Goal: Task Accomplishment & Management: Complete application form

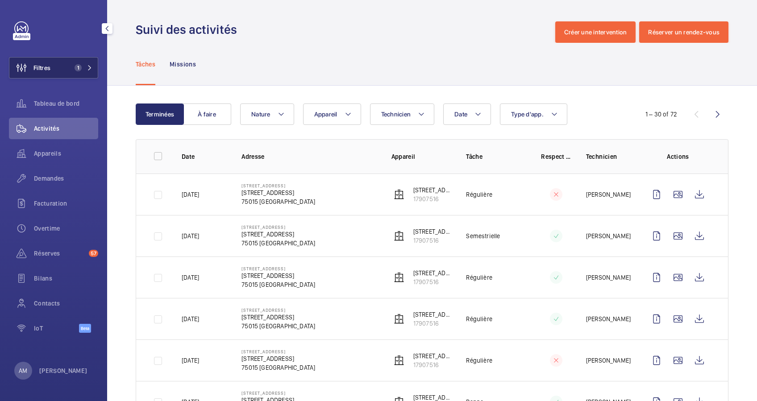
click at [91, 62] on button "Filtres 1" at bounding box center [53, 67] width 89 height 21
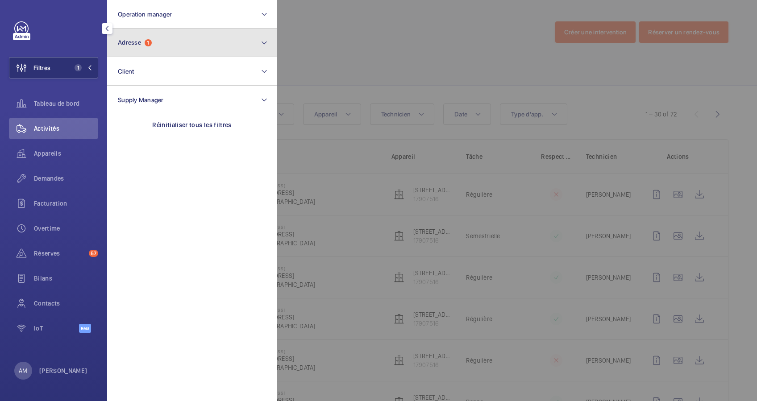
click at [204, 43] on button "Adresse 1" at bounding box center [192, 43] width 170 height 29
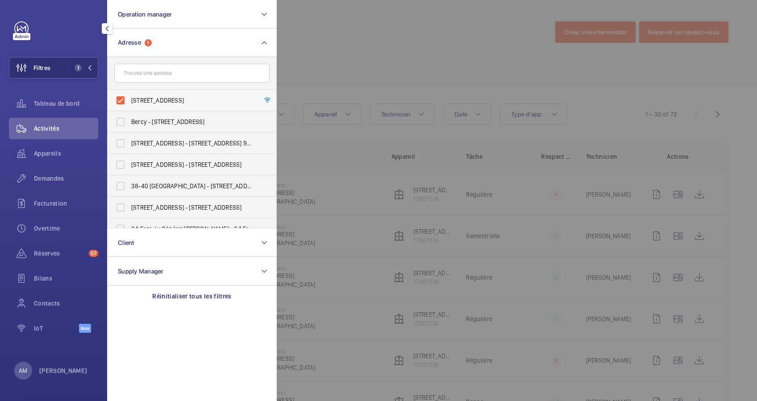
click at [125, 103] on label "[STREET_ADDRESS]" at bounding box center [185, 100] width 155 height 21
click at [125, 103] on input "[STREET_ADDRESS]" at bounding box center [121, 101] width 18 height 18
checkbox input "false"
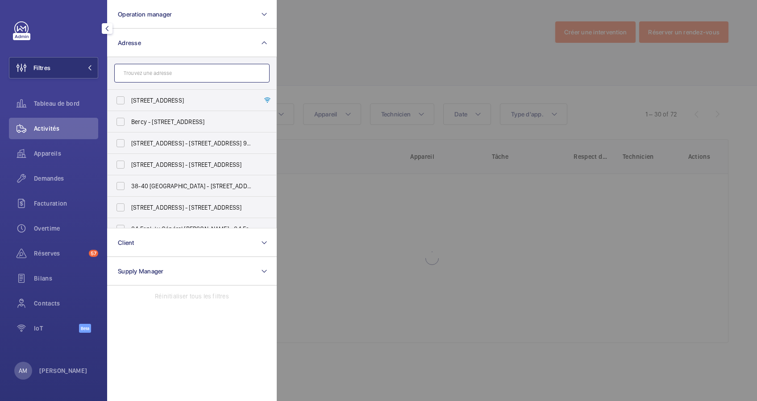
click at [145, 75] on input "text" at bounding box center [191, 73] width 155 height 19
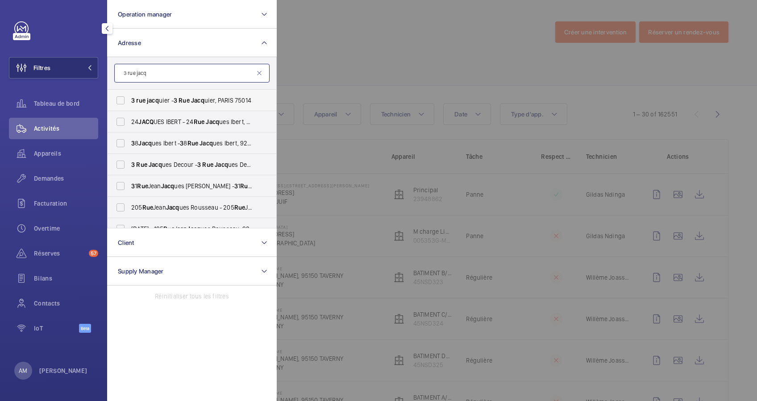
type input "3 rue jacq"
click at [169, 101] on span "3 rue jacq uier - [STREET_ADDRESS]" at bounding box center [192, 100] width 123 height 9
click at [129, 101] on input "3 rue jacq uier - [STREET_ADDRESS]" at bounding box center [121, 101] width 18 height 18
checkbox input "true"
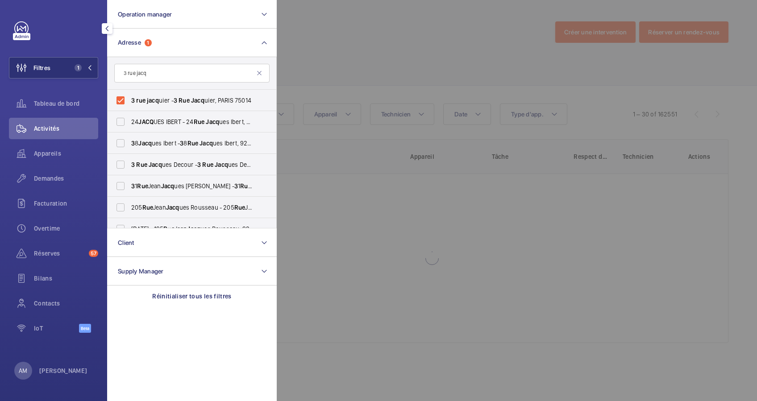
click at [354, 58] on div at bounding box center [655, 200] width 757 height 401
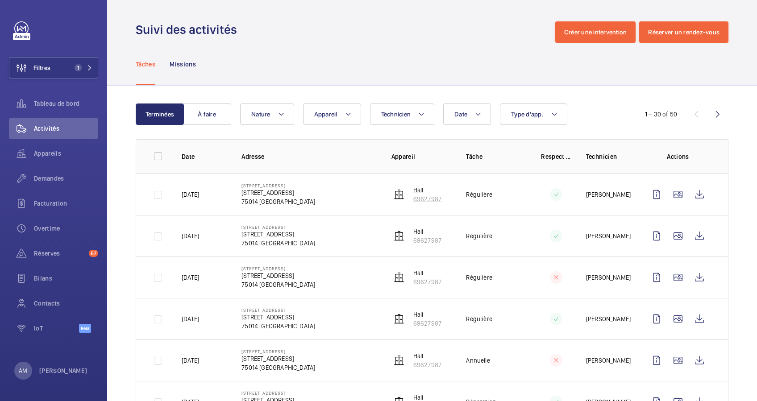
click at [423, 197] on p "69627987" at bounding box center [427, 199] width 28 height 9
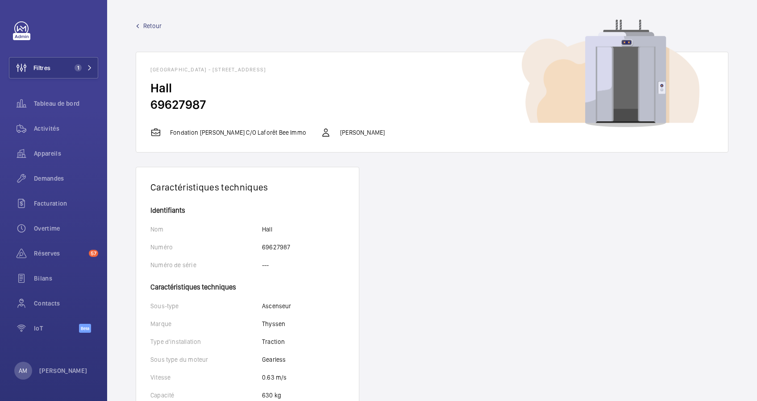
click at [152, 22] on span "Retour" at bounding box center [152, 25] width 18 height 9
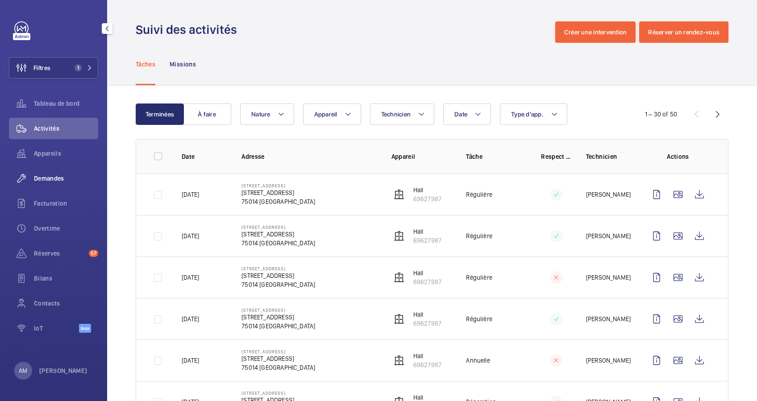
click at [49, 180] on span "Demandes" at bounding box center [66, 178] width 64 height 9
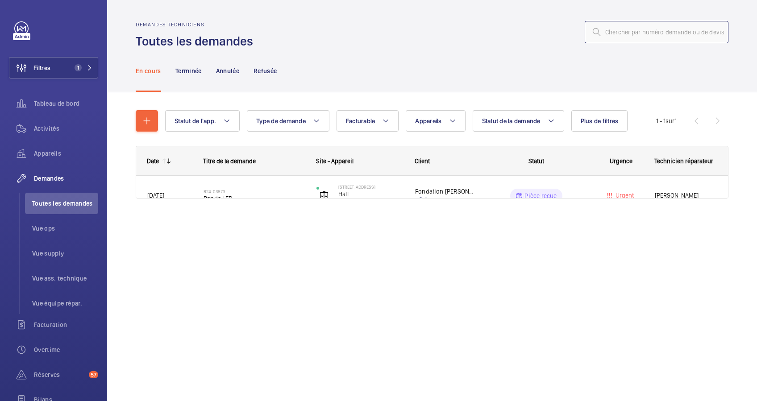
click at [647, 39] on input "text" at bounding box center [657, 32] width 144 height 22
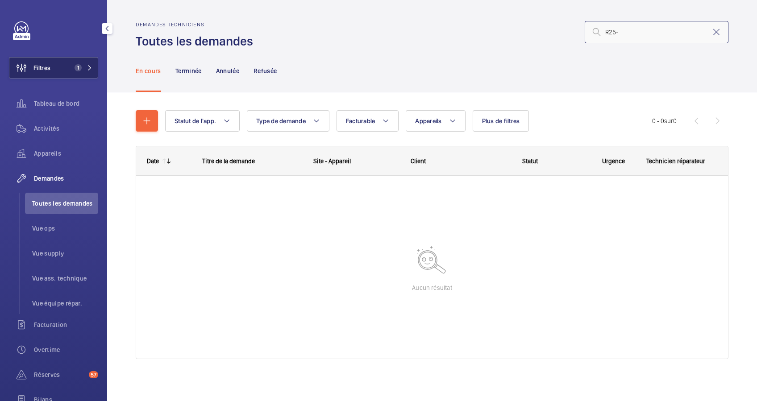
type input "R25-"
drag, startPoint x: 70, startPoint y: 66, endPoint x: 96, endPoint y: 66, distance: 26.3
click at [71, 66] on span "1" at bounding box center [76, 67] width 11 height 7
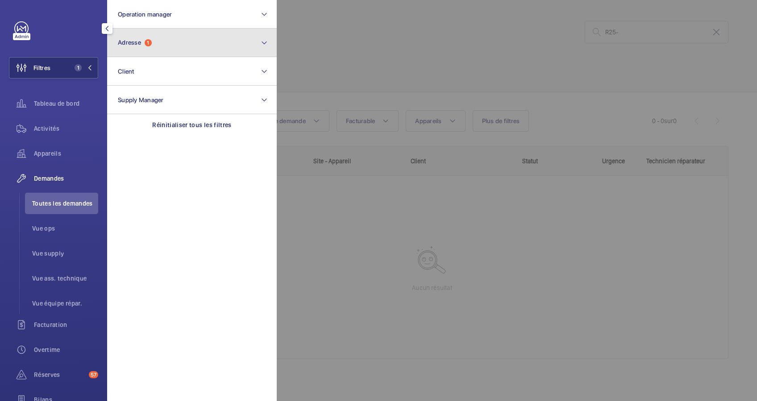
click at [154, 54] on button "Adresse 1" at bounding box center [192, 43] width 170 height 29
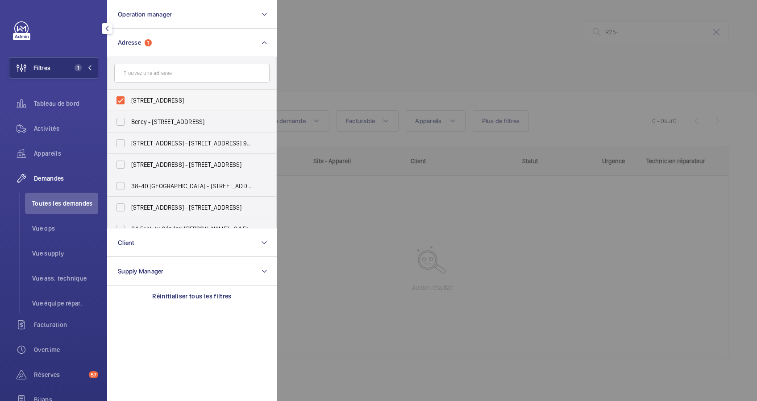
click at [117, 100] on label "[STREET_ADDRESS]" at bounding box center [185, 100] width 155 height 21
click at [117, 100] on input "[STREET_ADDRESS]" at bounding box center [121, 101] width 18 height 18
checkbox input "false"
click at [636, 27] on div at bounding box center [655, 200] width 757 height 401
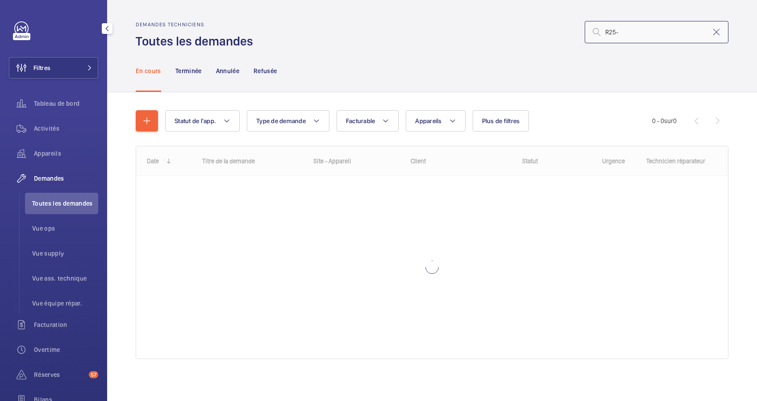
click at [634, 32] on input "R25-" at bounding box center [657, 32] width 144 height 22
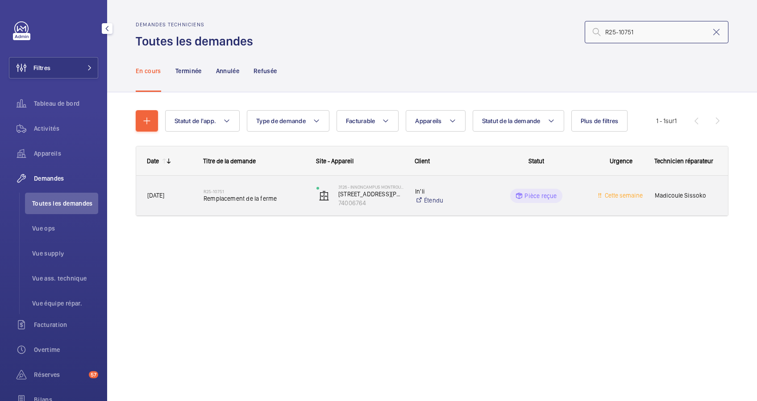
type input "R25-10751"
click at [288, 199] on span "Remplacement de la ferme" at bounding box center [254, 198] width 101 height 9
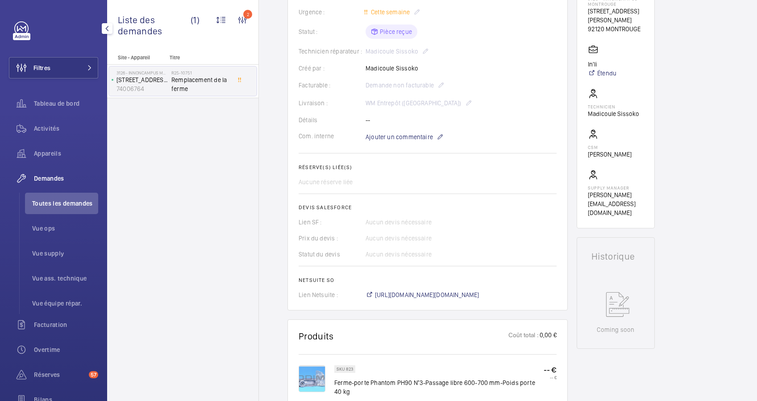
scroll to position [205, 0]
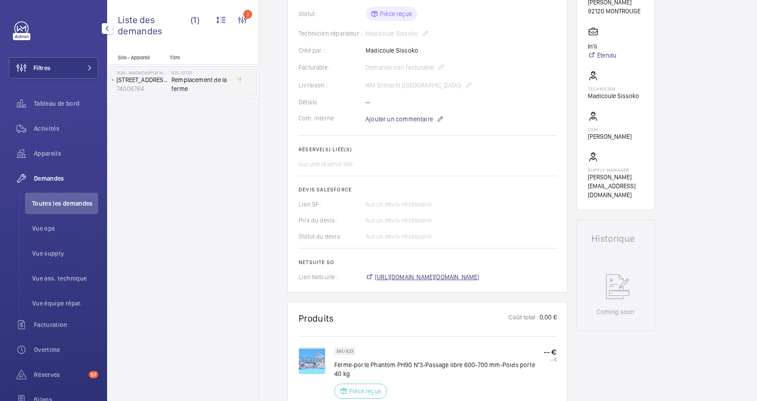
click at [456, 278] on span "[URL][DOMAIN_NAME][DOMAIN_NAME]" at bounding box center [427, 277] width 104 height 9
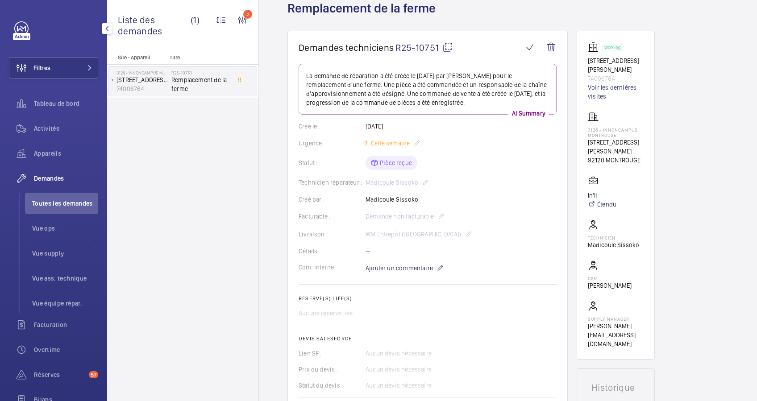
scroll to position [0, 0]
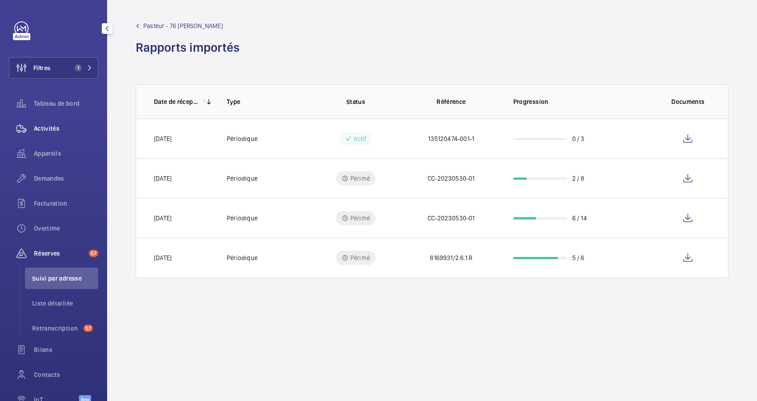
click at [49, 126] on span "Activités" at bounding box center [66, 128] width 64 height 9
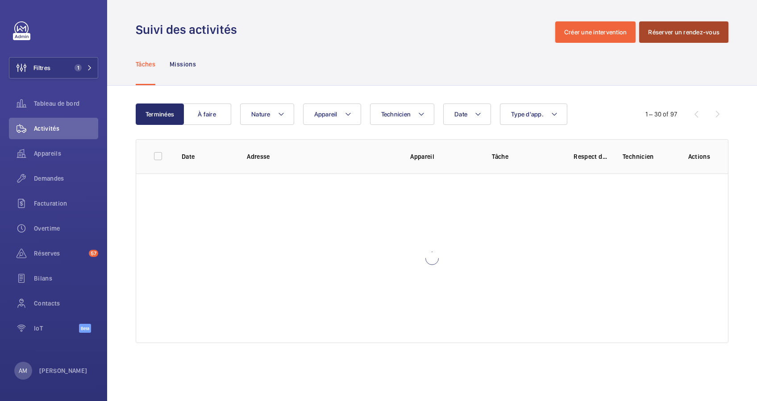
click at [653, 26] on button "Réserver un rendez-vous" at bounding box center [683, 31] width 89 height 21
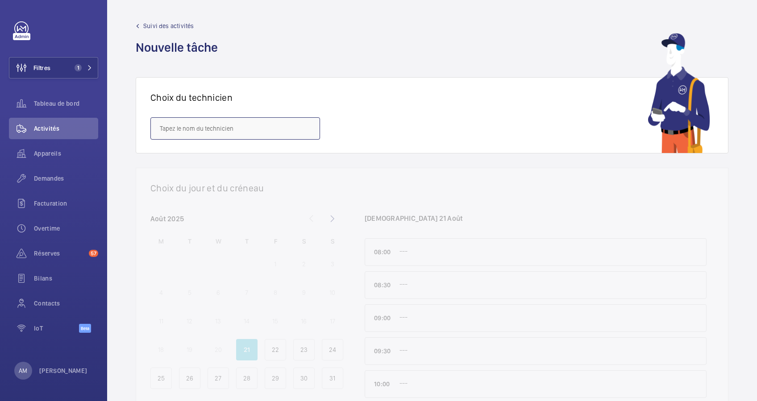
click at [257, 132] on input "text" at bounding box center [235, 128] width 170 height 22
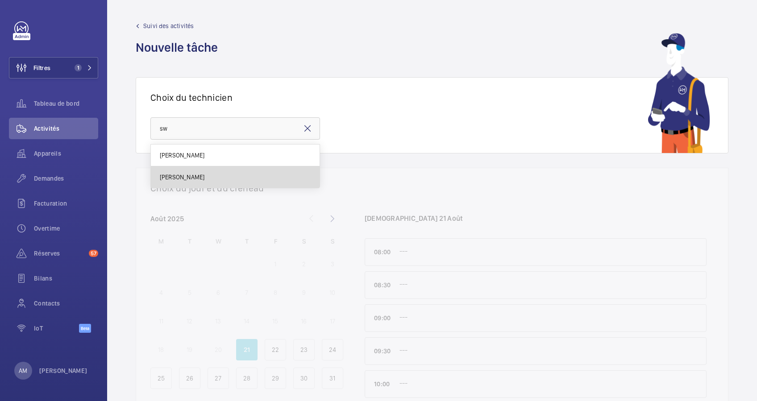
click at [219, 173] on mat-option "[PERSON_NAME]" at bounding box center [235, 176] width 169 height 21
type input "[PERSON_NAME]"
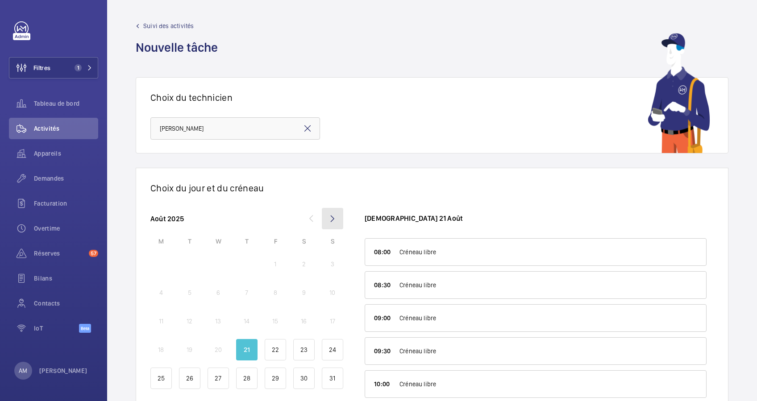
click at [329, 216] on mat-icon at bounding box center [332, 218] width 21 height 21
click at [162, 346] on p "22" at bounding box center [161, 349] width 7 height 9
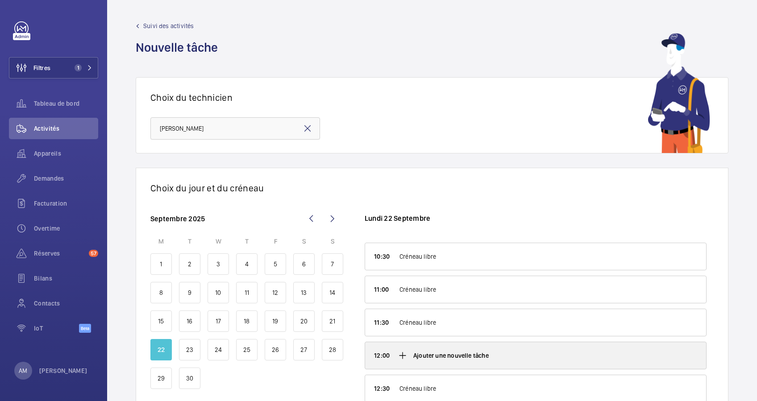
scroll to position [179, 0]
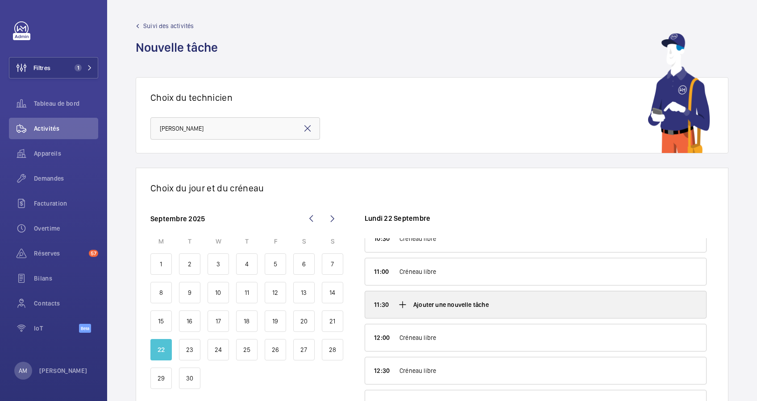
click at [422, 307] on p "Ajouter une nouvelle tâche" at bounding box center [450, 304] width 75 height 9
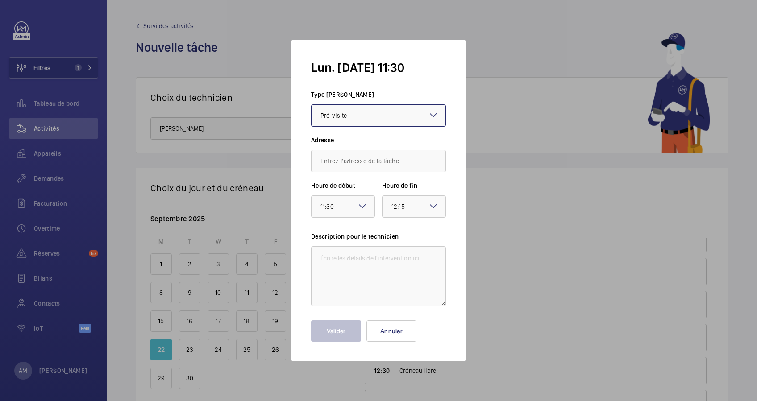
click at [378, 111] on div at bounding box center [379, 115] width 134 height 21
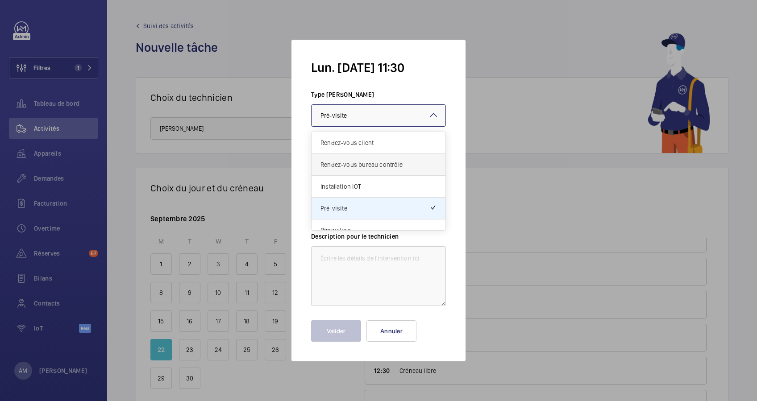
click at [358, 161] on span "Rendez-vous bureau contrôle" at bounding box center [378, 164] width 116 height 9
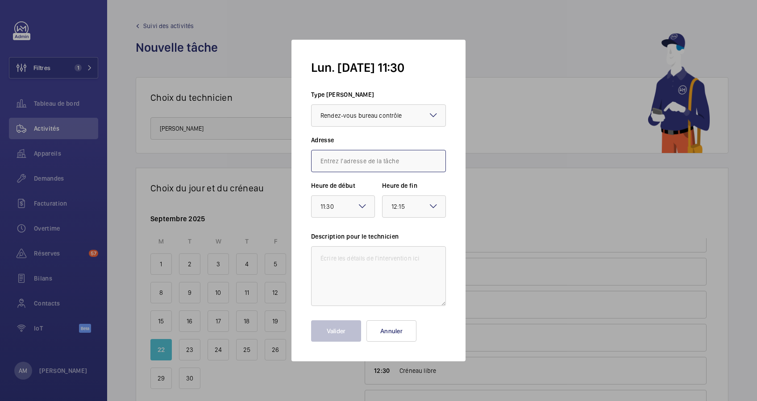
click at [358, 163] on input "text" at bounding box center [378, 161] width 135 height 22
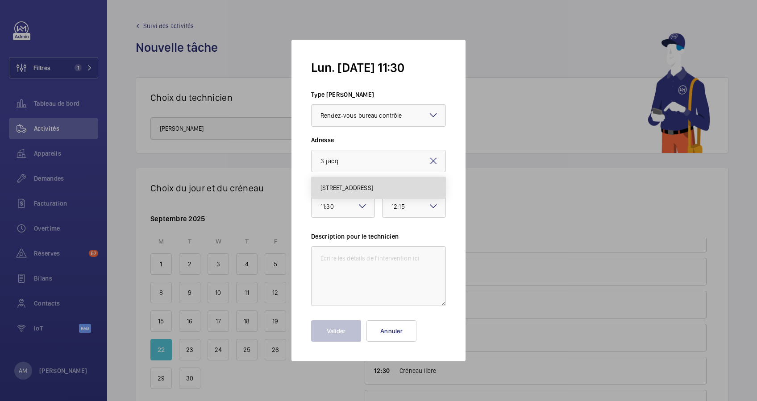
click at [364, 184] on span "3 Rue Jacquier, 75014 PARIS" at bounding box center [346, 187] width 53 height 9
type input "3 Rue Jacquier, 75014 PARIS"
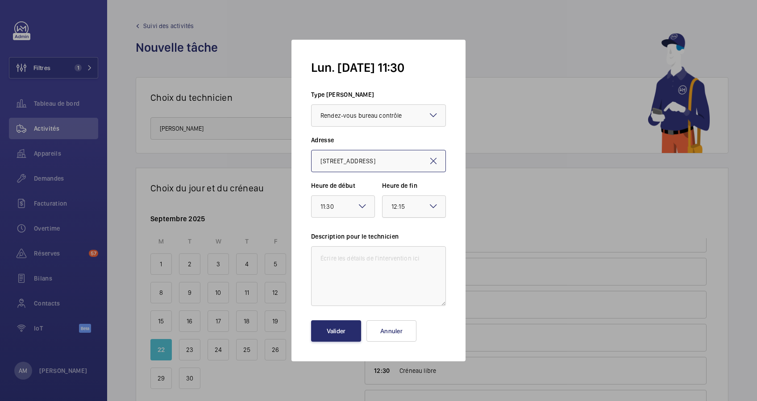
click at [414, 212] on div "× 12:15" at bounding box center [409, 206] width 36 height 11
click at [406, 255] on span "12:30" at bounding box center [413, 256] width 45 height 9
click at [342, 270] on textarea at bounding box center [378, 276] width 135 height 60
type textarea "Accompagnement BV"
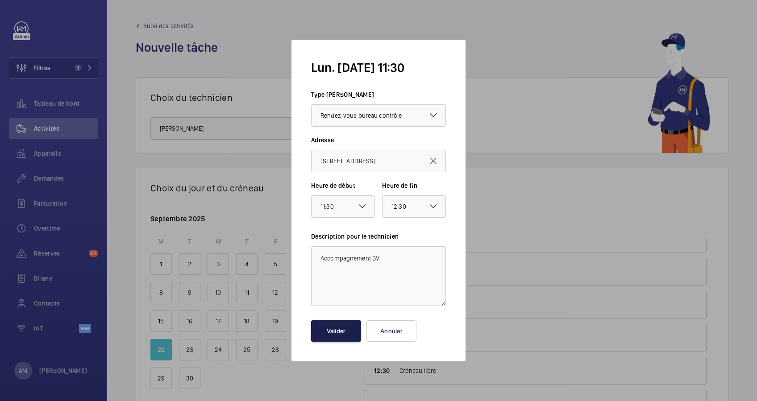
click at [337, 329] on button "Valider" at bounding box center [336, 330] width 50 height 21
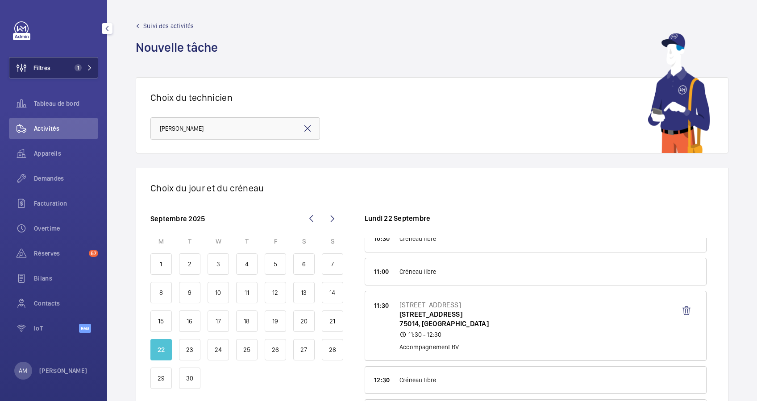
click at [84, 63] on button "Filtres 1" at bounding box center [53, 67] width 89 height 21
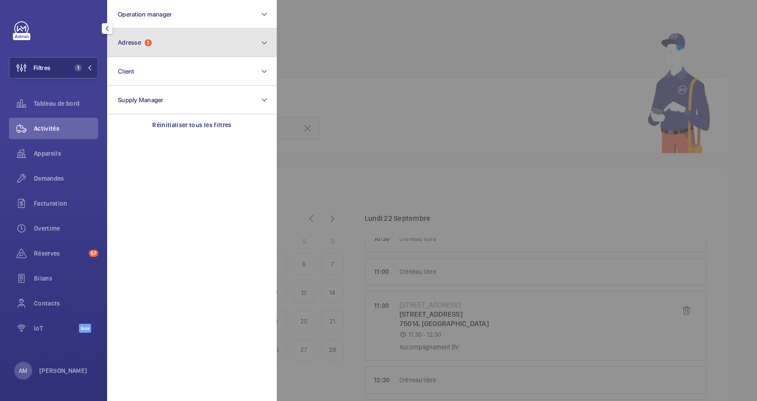
click at [157, 41] on button "Adresse 1" at bounding box center [192, 43] width 170 height 29
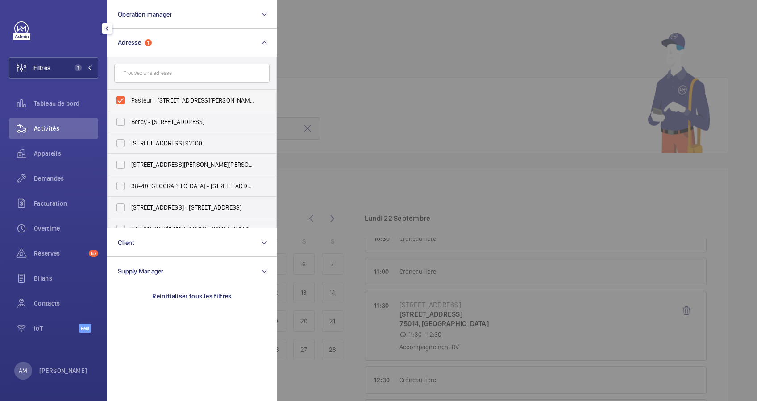
click at [120, 100] on label "Pasteur - 76 Bd Pasteur, PARIS 75015" at bounding box center [185, 100] width 155 height 21
click at [120, 100] on input "Pasteur - 76 Bd Pasteur, PARIS 75015" at bounding box center [121, 101] width 18 height 18
checkbox input "false"
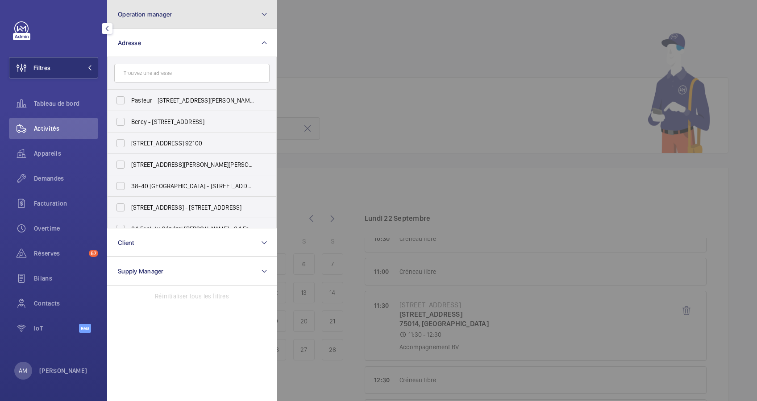
click at [196, 20] on button "Operation manager" at bounding box center [192, 14] width 170 height 29
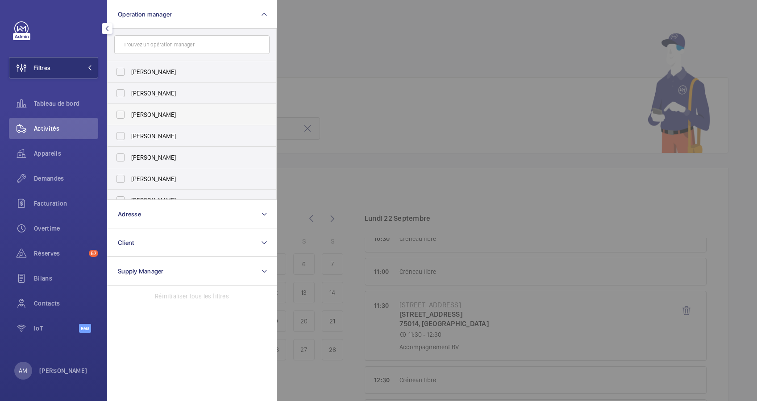
click at [127, 111] on label "[PERSON_NAME]" at bounding box center [185, 114] width 155 height 21
click at [127, 111] on input "[PERSON_NAME]" at bounding box center [121, 115] width 18 height 18
checkbox input "true"
click at [52, 147] on div "Appareils" at bounding box center [53, 153] width 89 height 21
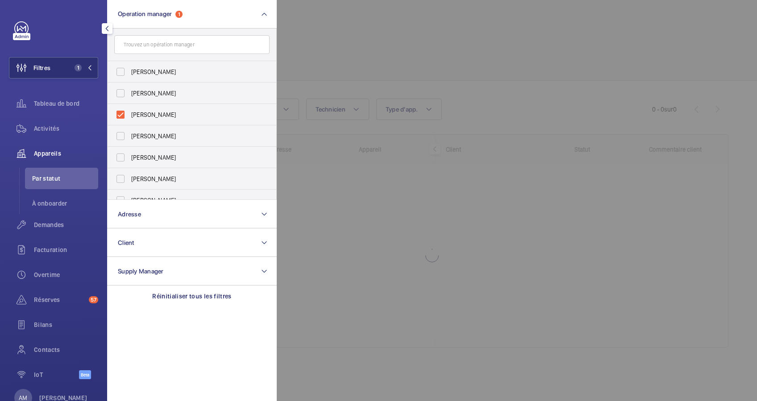
click at [346, 19] on div at bounding box center [655, 200] width 757 height 401
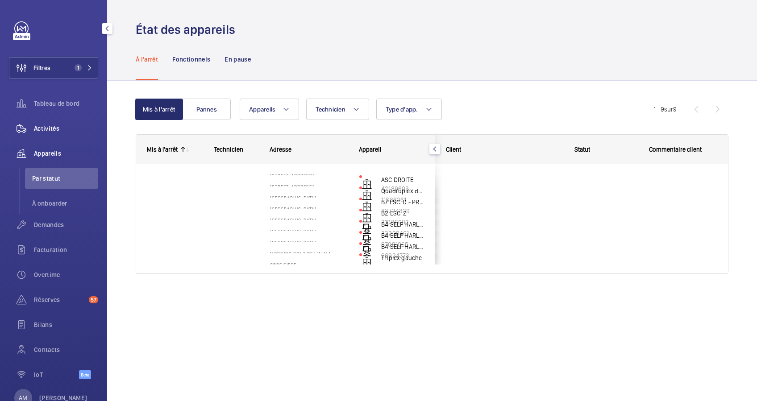
click at [47, 124] on span "Activités" at bounding box center [66, 128] width 64 height 9
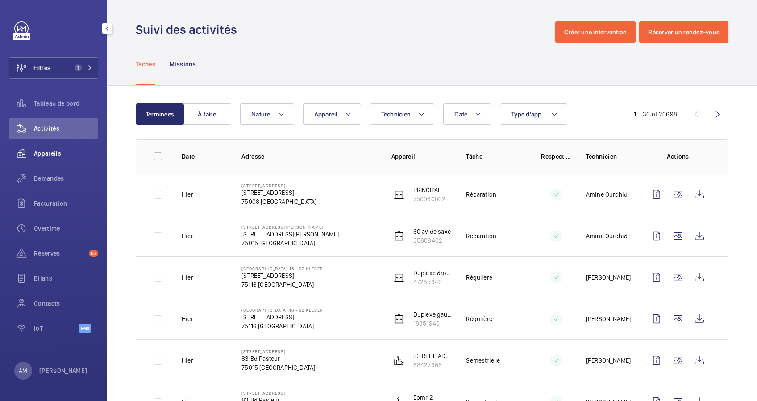
click at [55, 154] on span "Appareils" at bounding box center [66, 153] width 64 height 9
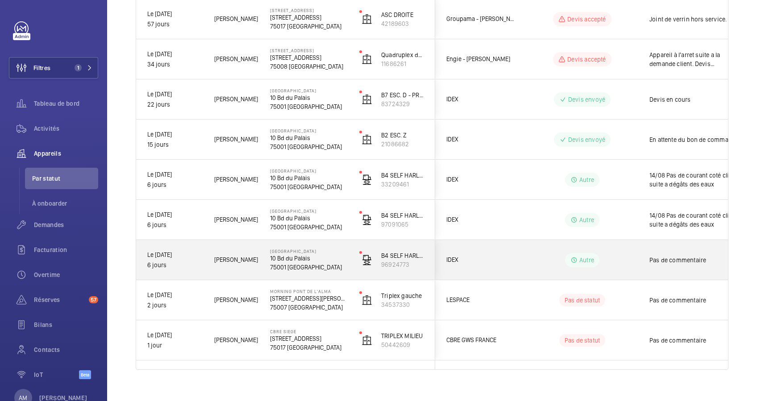
scroll to position [177, 0]
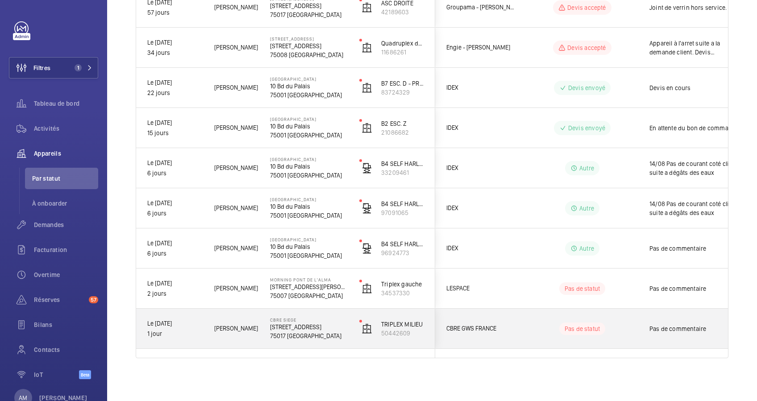
click at [338, 324] on p "76 Rue de Prony" at bounding box center [309, 327] width 78 height 9
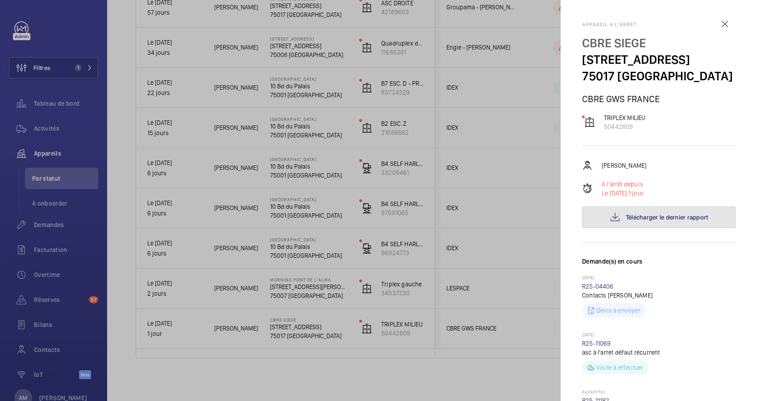
click at [632, 221] on button "Télécharger le dernier rapport" at bounding box center [659, 217] width 154 height 21
click at [298, 327] on div at bounding box center [378, 200] width 757 height 401
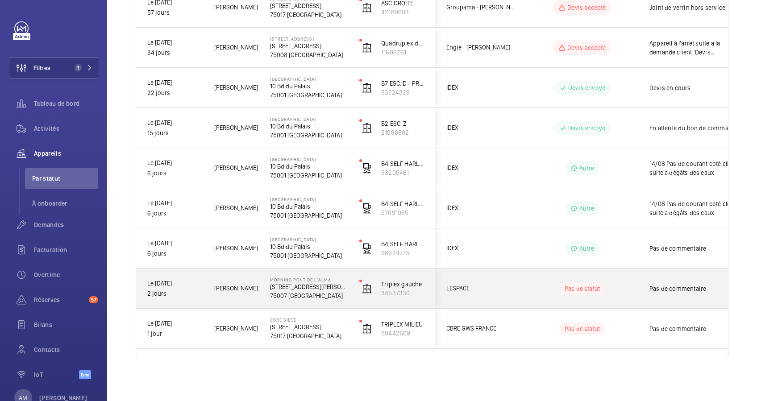
click at [291, 293] on p "75007 PARIS" at bounding box center [309, 295] width 78 height 9
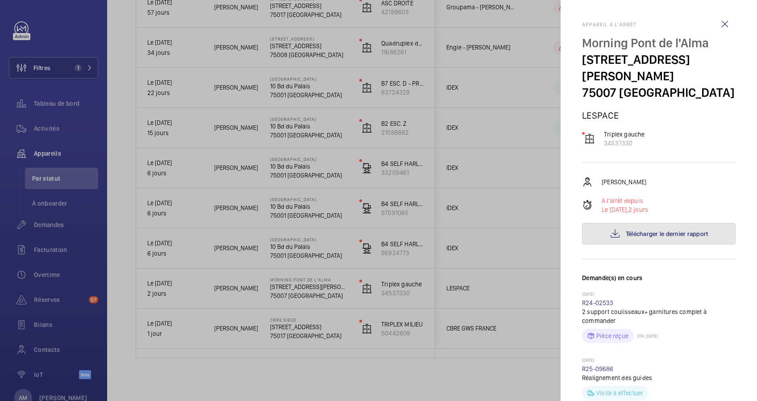
click at [653, 223] on button "Télécharger le dernier rapport" at bounding box center [659, 233] width 154 height 21
click at [64, 254] on div at bounding box center [378, 200] width 757 height 401
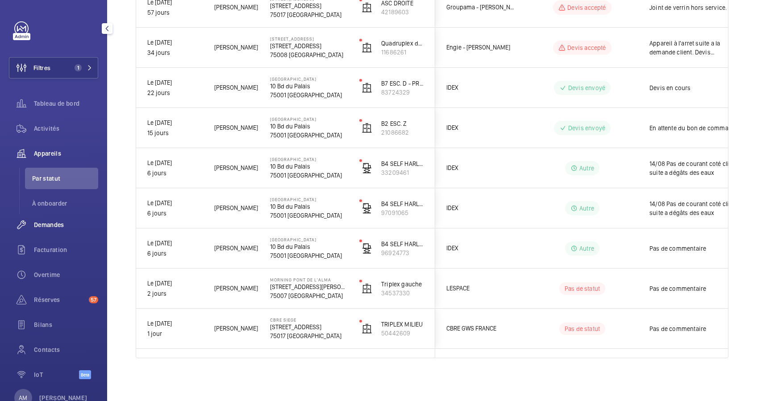
click at [60, 221] on span "Demandes" at bounding box center [66, 225] width 64 height 9
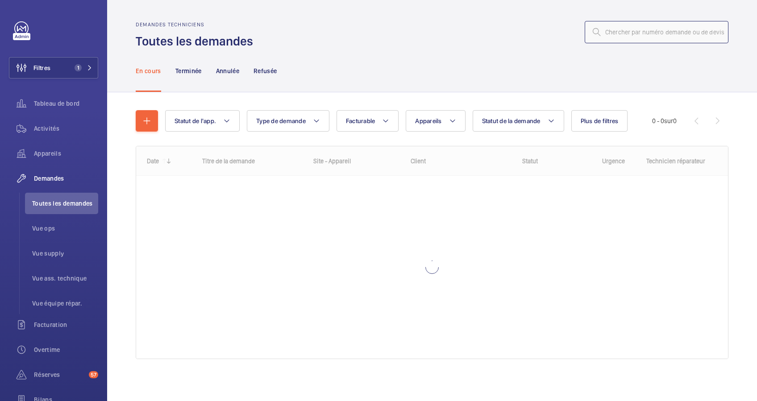
click at [645, 32] on input "text" at bounding box center [657, 32] width 144 height 22
paste input "R25-10688"
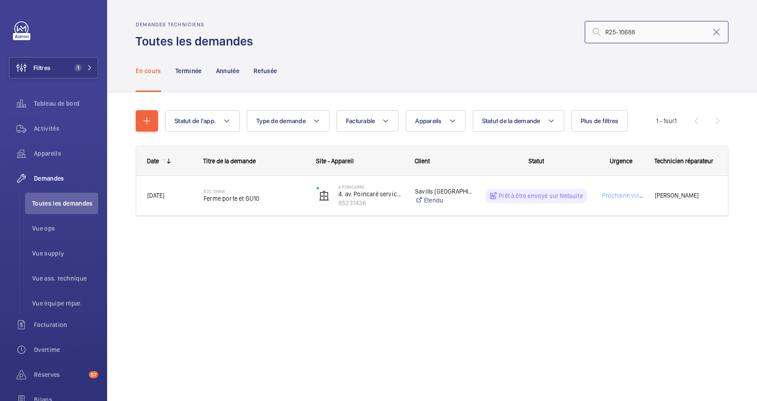
type input "R25-10688"
click at [81, 63] on button "Filtres 1" at bounding box center [53, 67] width 89 height 21
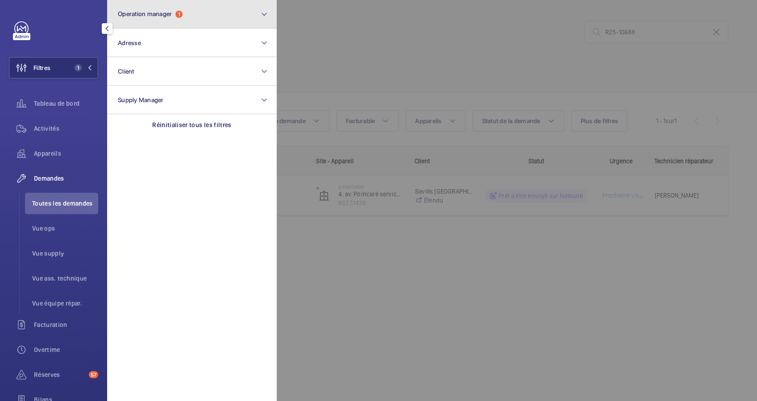
click at [217, 18] on button "Operation manager 1" at bounding box center [192, 14] width 170 height 29
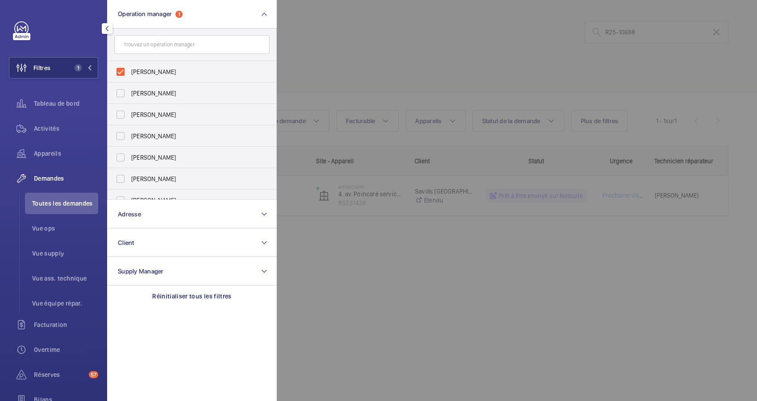
click at [402, 51] on div at bounding box center [655, 200] width 757 height 401
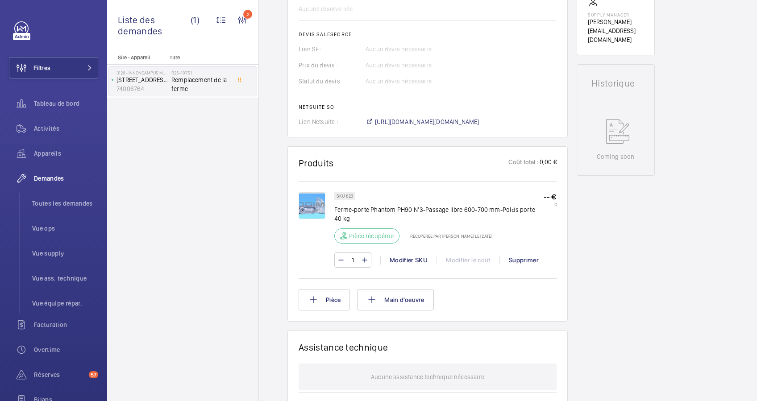
scroll to position [146, 0]
